Goal: Check status: Check status

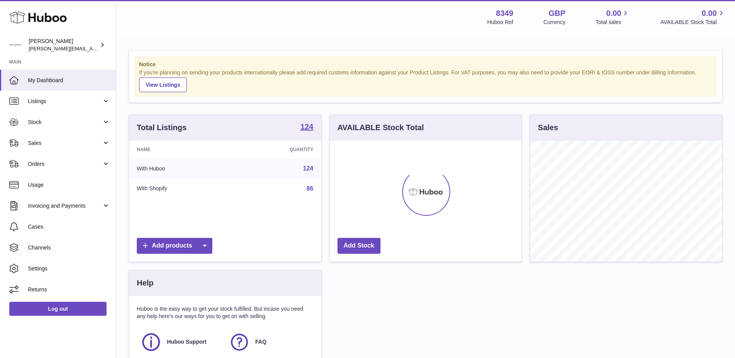
scroll to position [121, 192]
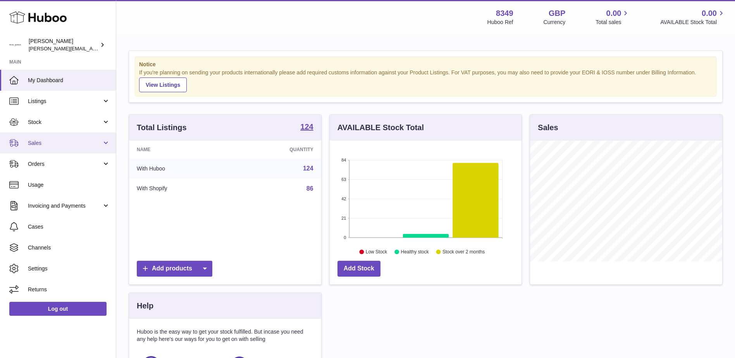
click at [34, 142] on span "Sales" at bounding box center [65, 143] width 74 height 7
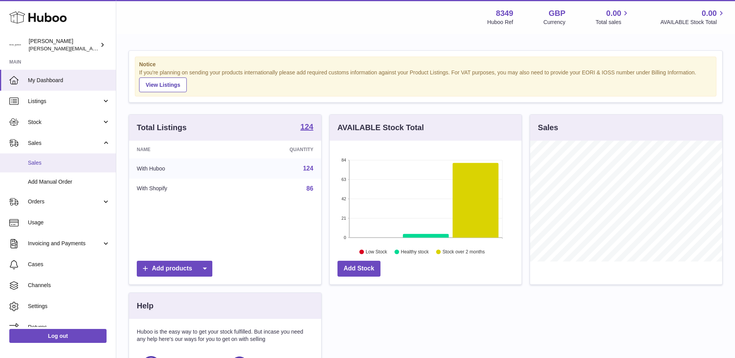
click at [37, 162] on span "Sales" at bounding box center [69, 162] width 82 height 7
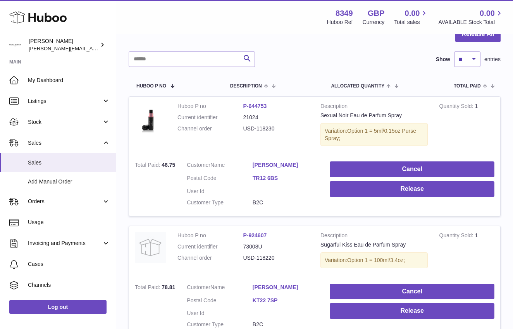
scroll to position [155, 0]
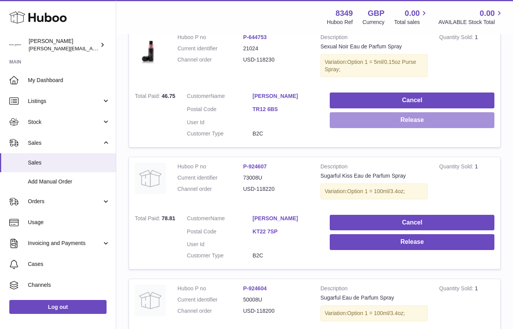
click at [404, 120] on button "Release" at bounding box center [412, 120] width 165 height 16
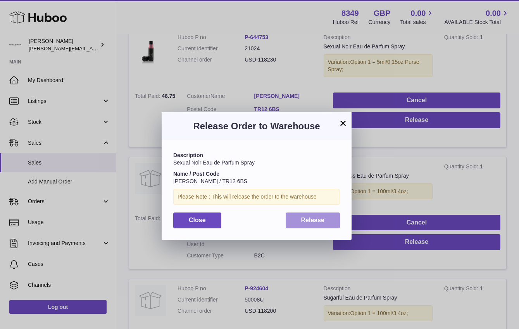
click at [316, 223] on span "Release" at bounding box center [313, 220] width 24 height 7
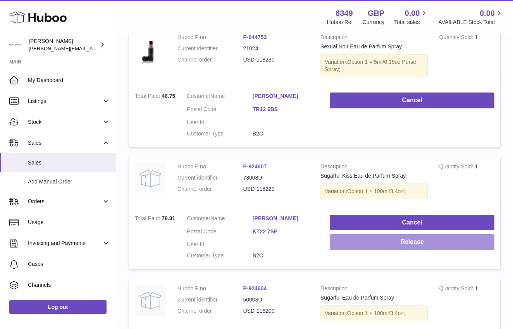
click at [416, 243] on button "Release" at bounding box center [412, 243] width 165 height 16
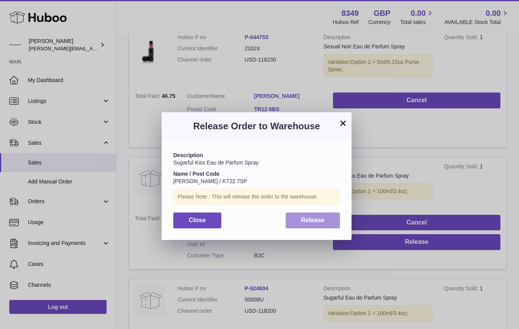
click at [300, 220] on button "Release" at bounding box center [313, 221] width 55 height 16
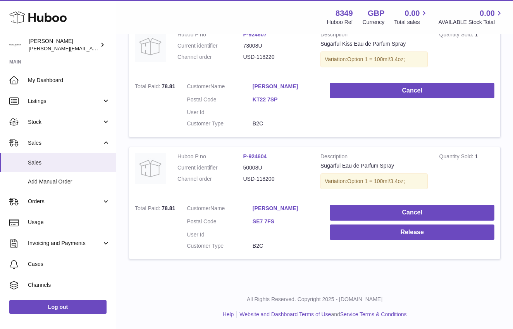
scroll to position [288, 0]
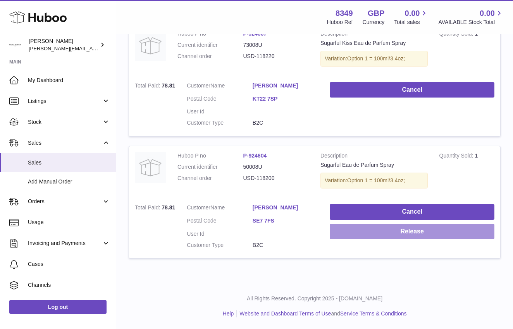
click at [395, 233] on button "Release" at bounding box center [412, 232] width 165 height 16
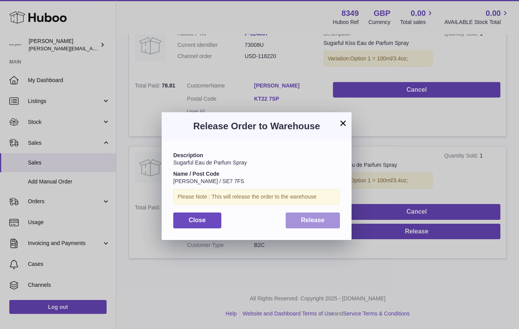
click at [302, 222] on span "Release" at bounding box center [313, 220] width 24 height 7
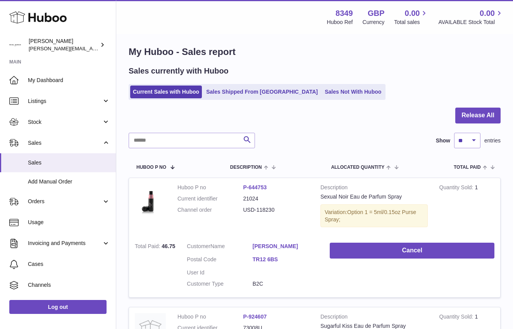
scroll to position [0, 0]
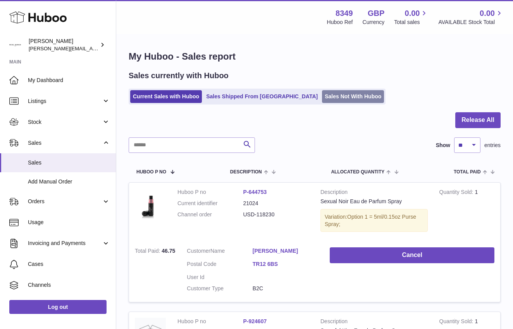
click at [322, 97] on link "Sales Not With Huboo" at bounding box center [353, 96] width 62 height 13
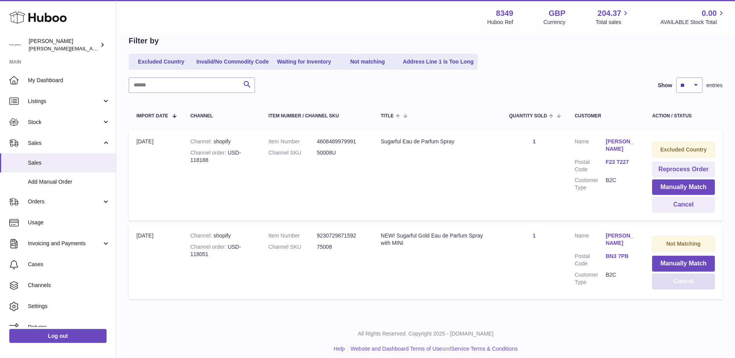
scroll to position [83, 0]
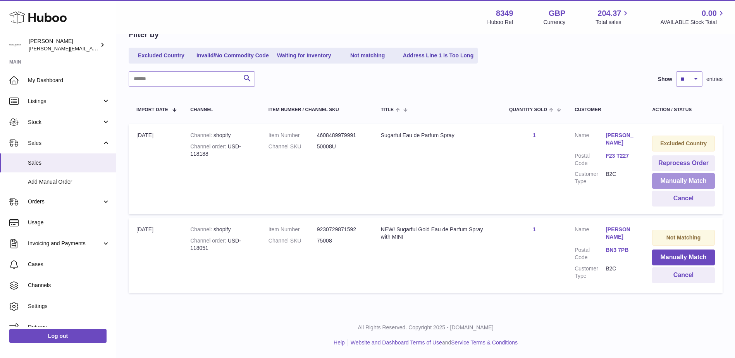
click at [519, 180] on button "Manually Match" at bounding box center [683, 181] width 63 height 16
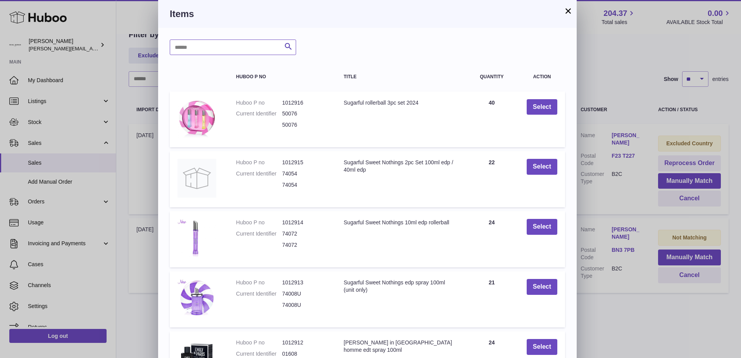
click at [187, 46] on input "text" at bounding box center [233, 48] width 126 height 16
type input "******"
click at [290, 46] on icon "submit" at bounding box center [288, 47] width 9 height 10
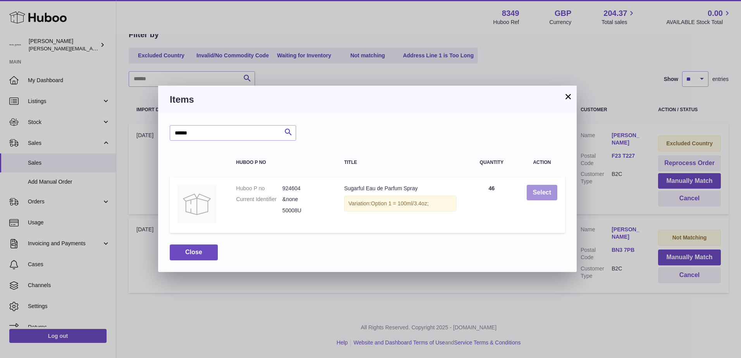
click at [519, 195] on button "Select" at bounding box center [542, 193] width 31 height 16
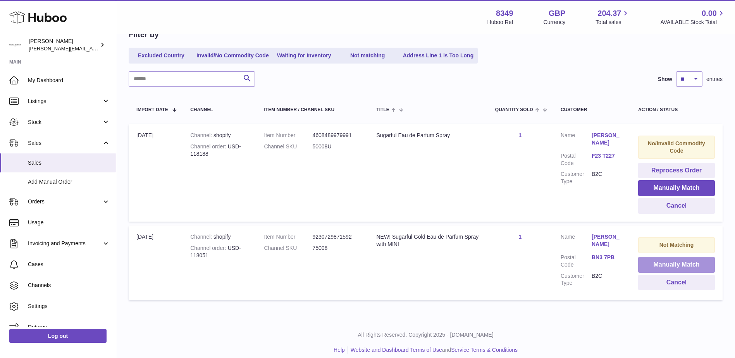
click at [519, 266] on button "Manually Match" at bounding box center [676, 265] width 77 height 16
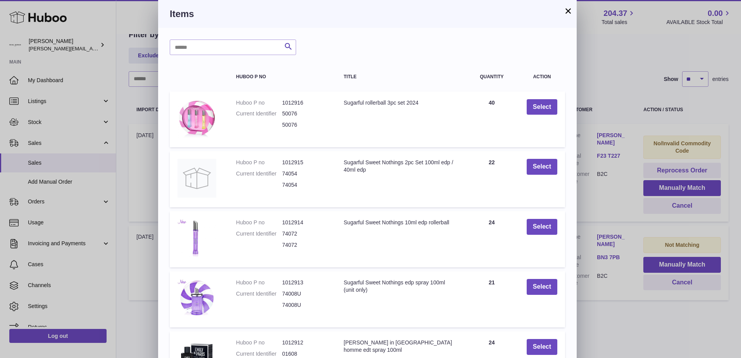
click at [519, 9] on button "×" at bounding box center [568, 10] width 9 height 9
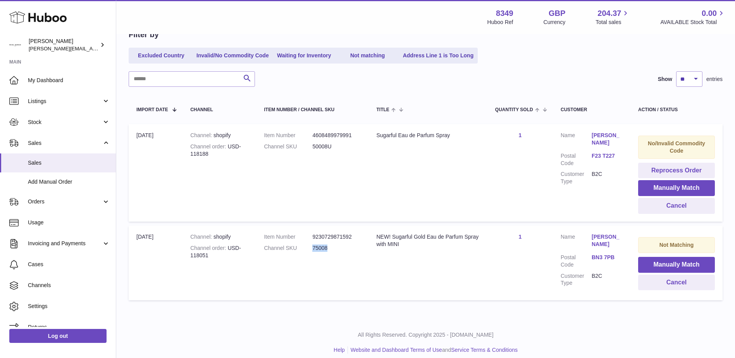
drag, startPoint x: 329, startPoint y: 249, endPoint x: 313, endPoint y: 249, distance: 16.3
click at [313, 249] on dd "75008" at bounding box center [336, 248] width 48 height 7
copy dd "75008"
click at [519, 264] on button "Manually Match" at bounding box center [676, 265] width 77 height 16
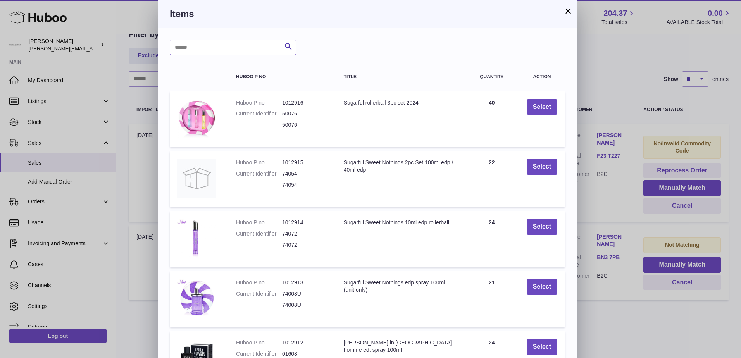
click at [186, 47] on input "text" at bounding box center [233, 48] width 126 height 16
paste input "*****"
type input "*****"
click at [286, 48] on icon "submit" at bounding box center [288, 47] width 9 height 10
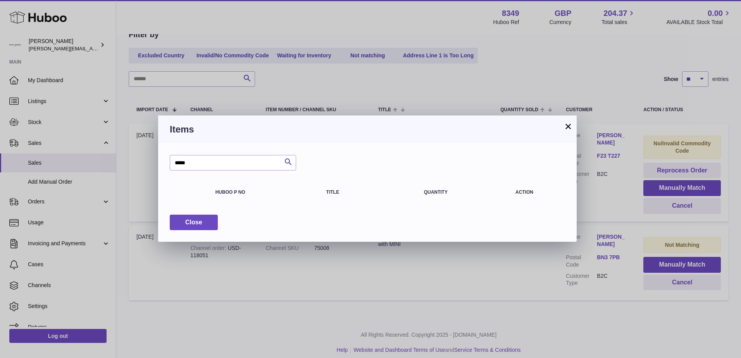
click at [519, 126] on button "×" at bounding box center [568, 126] width 9 height 9
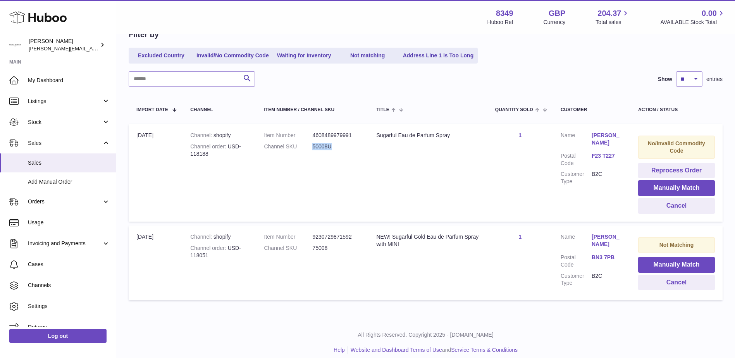
drag, startPoint x: 338, startPoint y: 147, endPoint x: 313, endPoint y: 148, distance: 24.8
click at [313, 148] on dd "50008U" at bounding box center [336, 146] width 48 height 7
copy dd "50008U"
click at [519, 185] on button "Manually Match" at bounding box center [676, 188] width 77 height 16
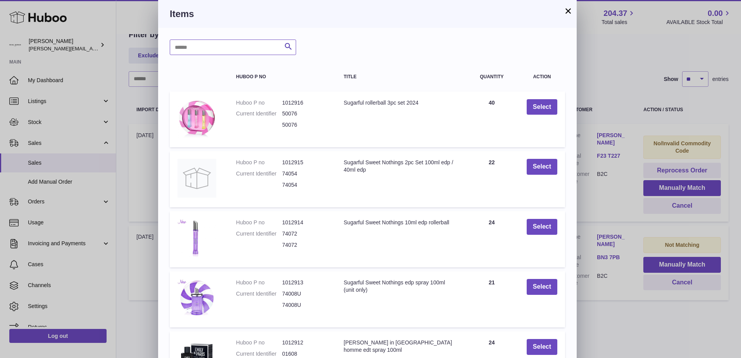
click at [184, 45] on input "text" at bounding box center [233, 48] width 126 height 16
paste input "******"
type input "******"
click at [286, 48] on icon "submit" at bounding box center [288, 47] width 9 height 10
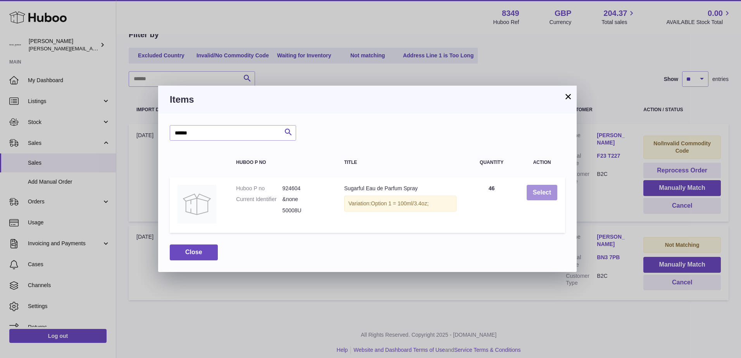
click at [519, 192] on button "Select" at bounding box center [542, 193] width 31 height 16
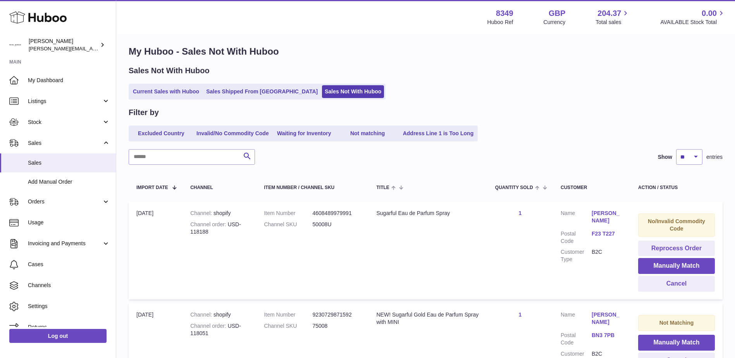
scroll to position [0, 0]
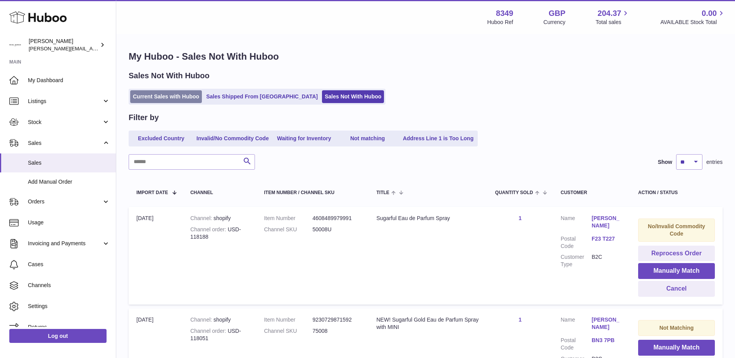
click at [147, 93] on link "Current Sales with Huboo" at bounding box center [166, 96] width 72 height 13
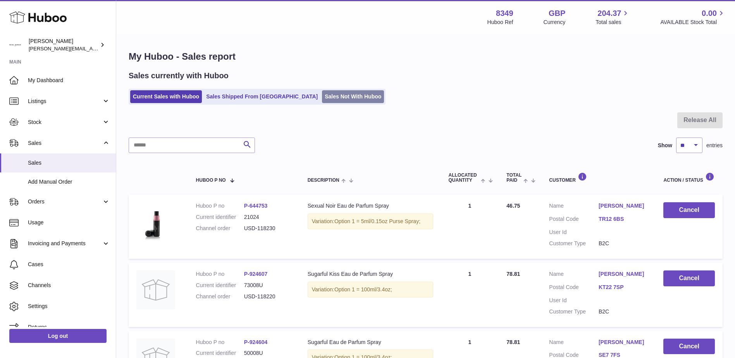
click at [322, 98] on link "Sales Not With Huboo" at bounding box center [353, 96] width 62 height 13
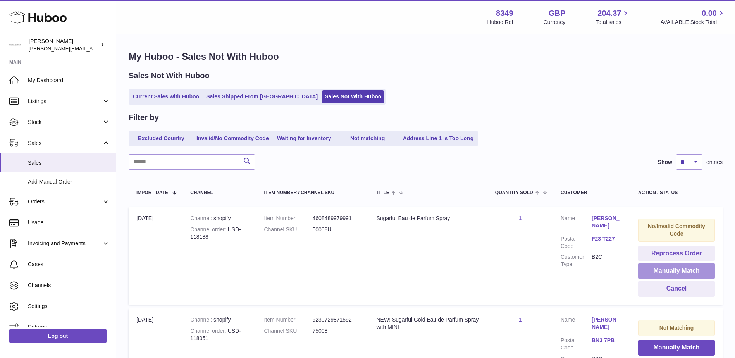
click at [660, 271] on button "Manually Match" at bounding box center [676, 271] width 77 height 16
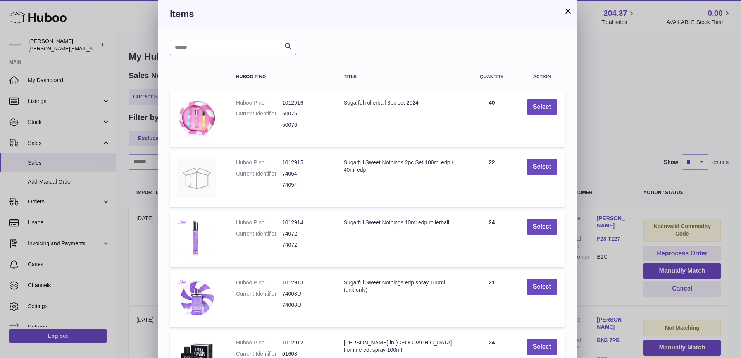
click at [184, 49] on input "text" at bounding box center [233, 48] width 126 height 16
type input "*****"
click at [290, 46] on icon "submit" at bounding box center [288, 47] width 9 height 10
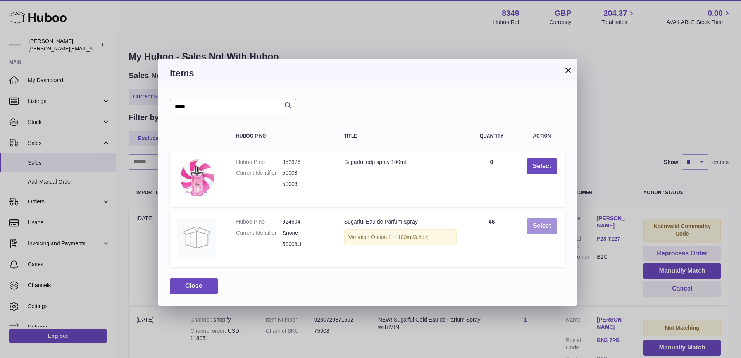
click at [534, 225] on button "Select" at bounding box center [542, 226] width 31 height 16
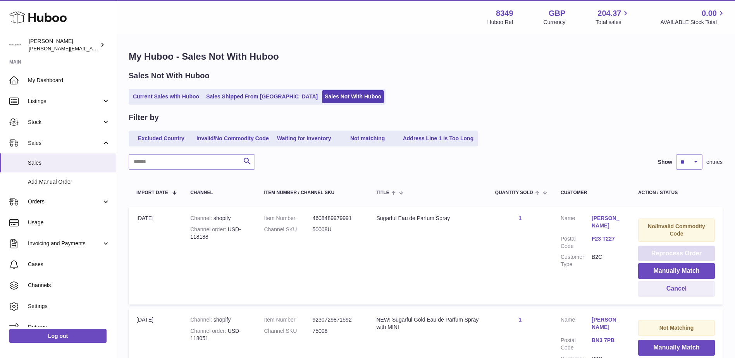
click at [669, 253] on button "Reprocess Order" at bounding box center [676, 254] width 77 height 16
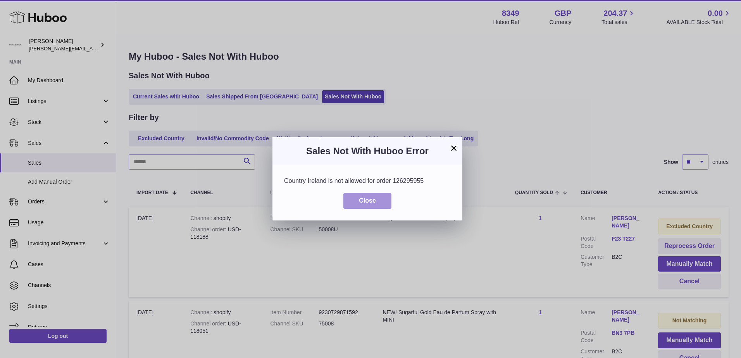
click at [359, 199] on button "Close" at bounding box center [367, 201] width 48 height 16
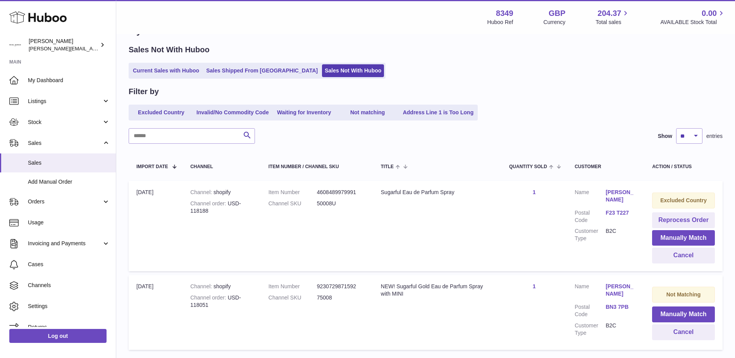
scroll to position [39, 0]
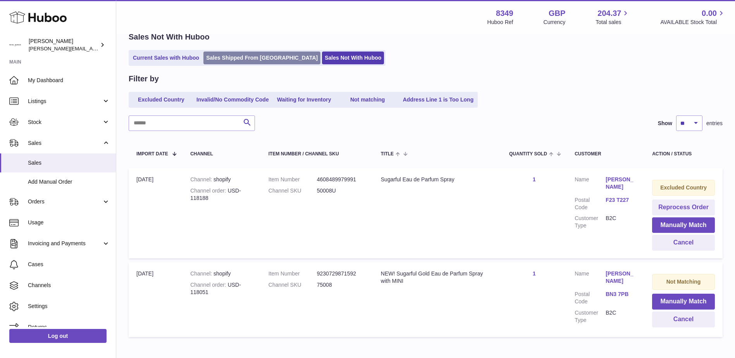
click at [224, 59] on link "Sales Shipped From [GEOGRAPHIC_DATA]" at bounding box center [261, 58] width 117 height 13
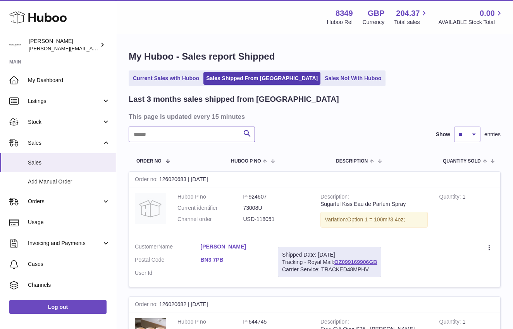
click at [138, 133] on input "text" at bounding box center [192, 135] width 126 height 16
paste input "**********"
drag, startPoint x: 307, startPoint y: 263, endPoint x: 379, endPoint y: 262, distance: 71.3
click at [379, 262] on div "Shipped Date: [DATE] Tracking - Royal Mail: OZ099169906GB Carrier Service: TRAC…" at bounding box center [329, 262] width 103 height 31
copy div "Royal Mail: OZ099169906GB"
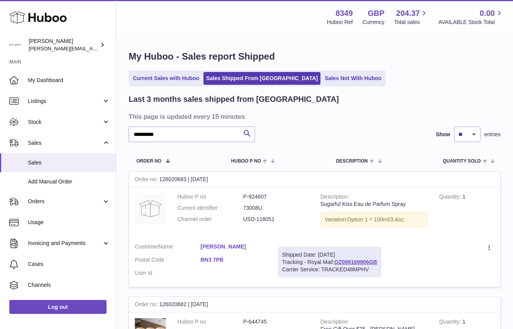
copy div "Royal Mail: OZ099169906GB"
click at [168, 134] on input "**********" at bounding box center [192, 135] width 126 height 16
drag, startPoint x: 168, startPoint y: 134, endPoint x: 113, endPoint y: 137, distance: 55.1
paste input "text"
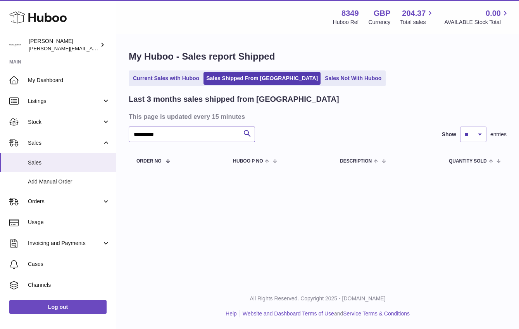
drag, startPoint x: 167, startPoint y: 135, endPoint x: 129, endPoint y: 135, distance: 38.0
click at [129, 135] on input "**********" at bounding box center [192, 135] width 126 height 16
paste input "text"
type input "**********"
